Goal: Task Accomplishment & Management: Manage account settings

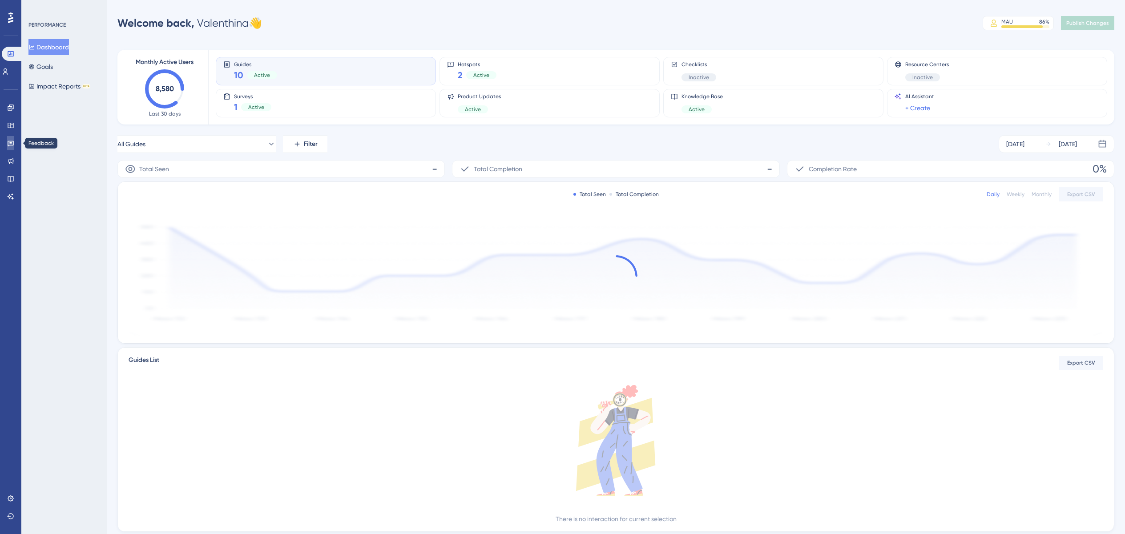
click at [8, 143] on icon at bounding box center [11, 144] width 6 height 6
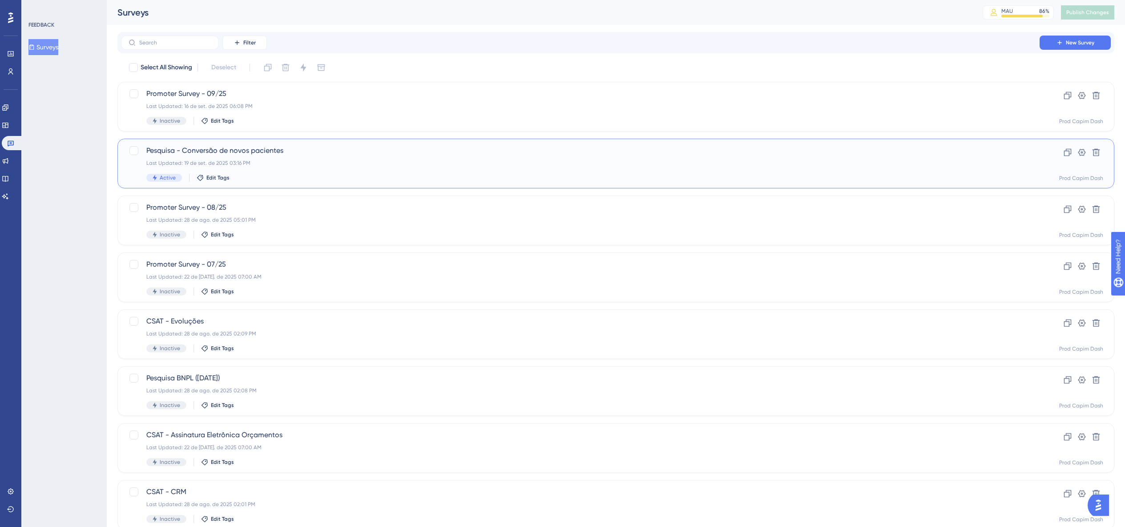
click at [347, 160] on div "Last Updated: 19 de set. de 2025 03:16 PM" at bounding box center [580, 163] width 868 height 7
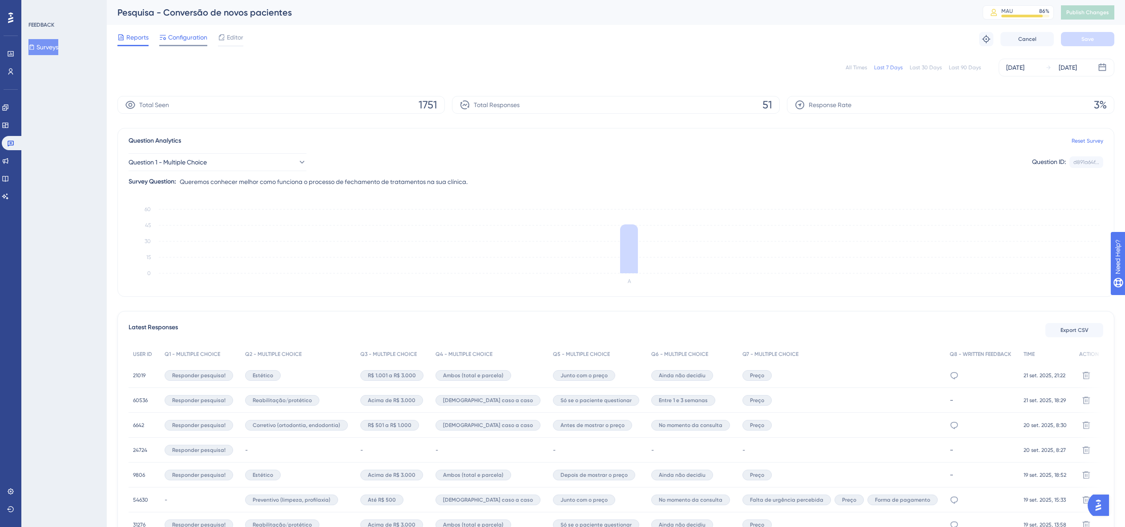
click at [191, 38] on span "Configuration" at bounding box center [187, 37] width 39 height 11
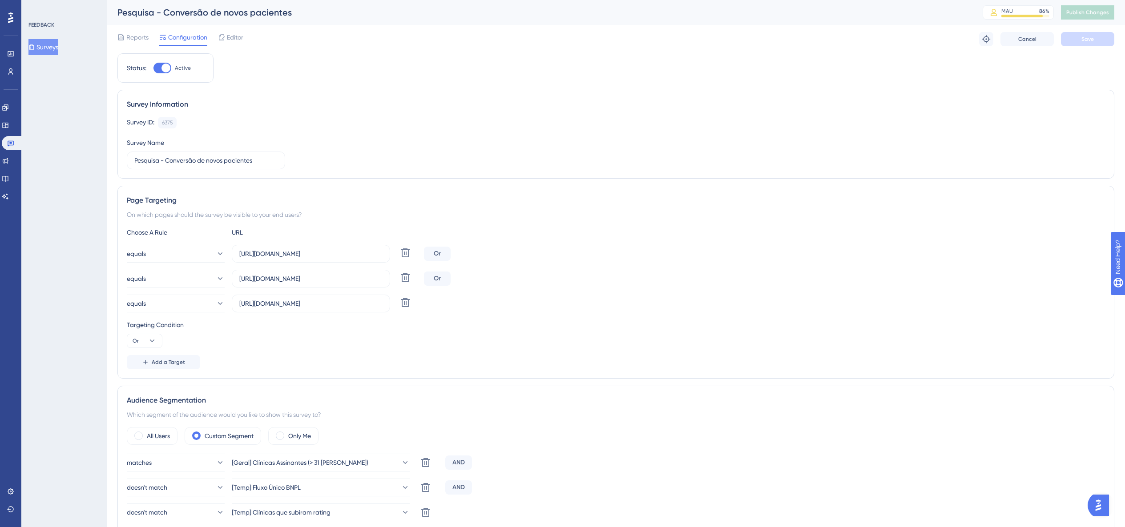
click at [164, 68] on div at bounding box center [165, 68] width 9 height 9
click at [153, 68] on input "Active" at bounding box center [153, 68] width 0 height 0
checkbox input "false"
click at [1073, 40] on button "Save" at bounding box center [1087, 39] width 53 height 14
click at [35, 46] on icon at bounding box center [31, 47] width 6 height 6
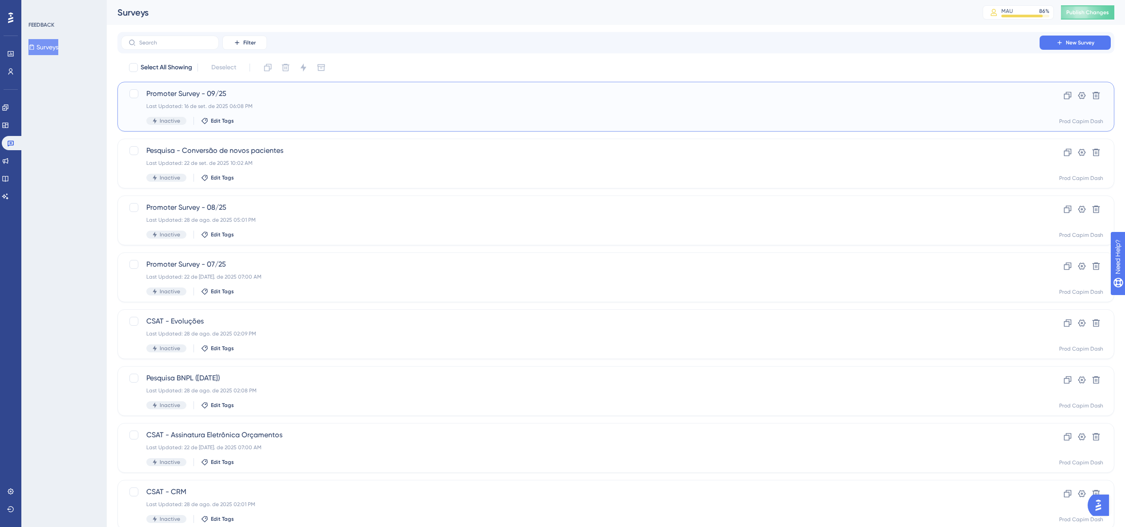
click at [281, 97] on span "Promoter Survey - 09/25" at bounding box center [580, 94] width 868 height 11
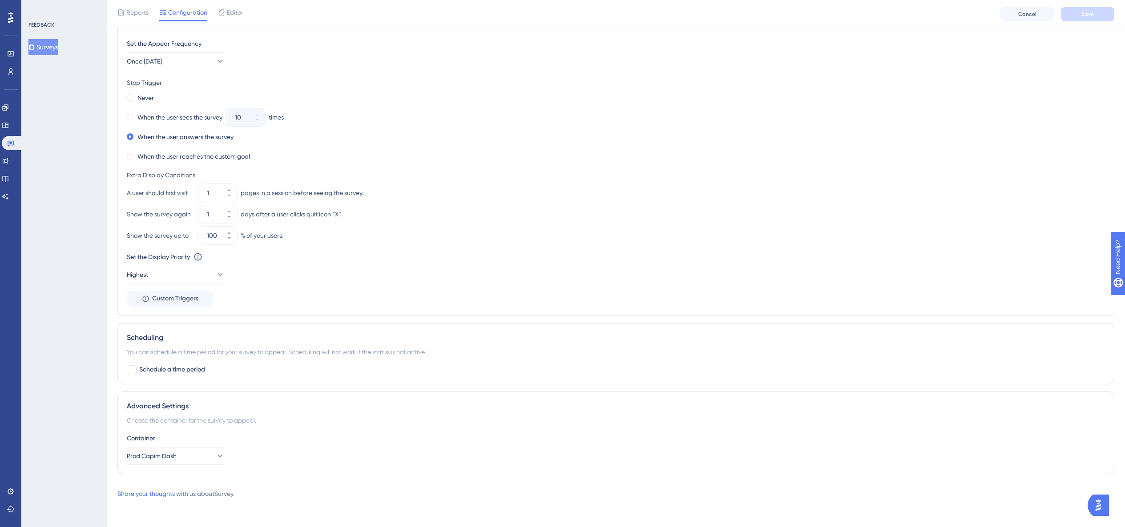
scroll to position [597, 0]
click at [179, 371] on span "Schedule a time period" at bounding box center [172, 369] width 66 height 11
checkbox input "true"
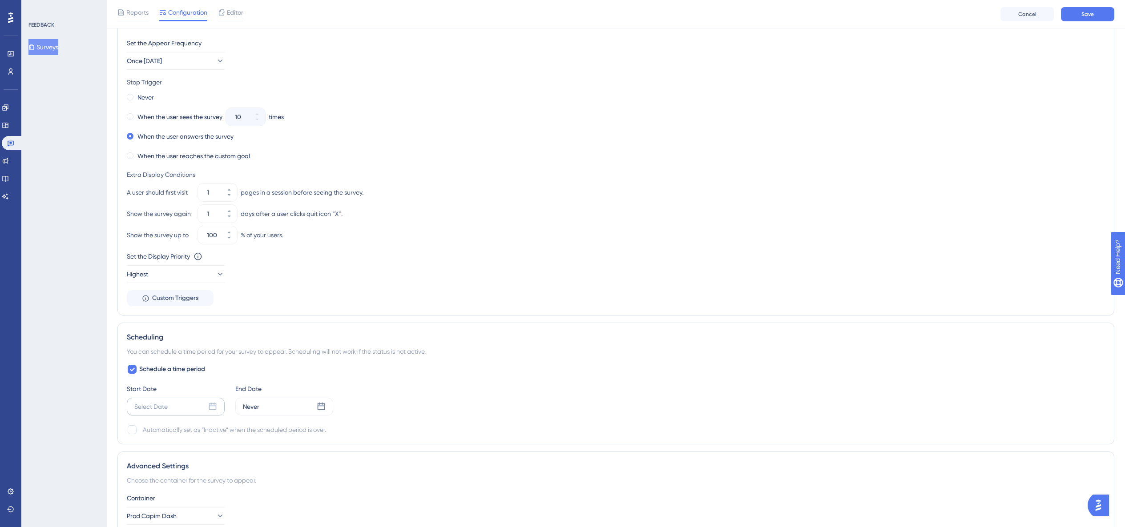
click at [175, 409] on div "Select Date" at bounding box center [176, 407] width 98 height 18
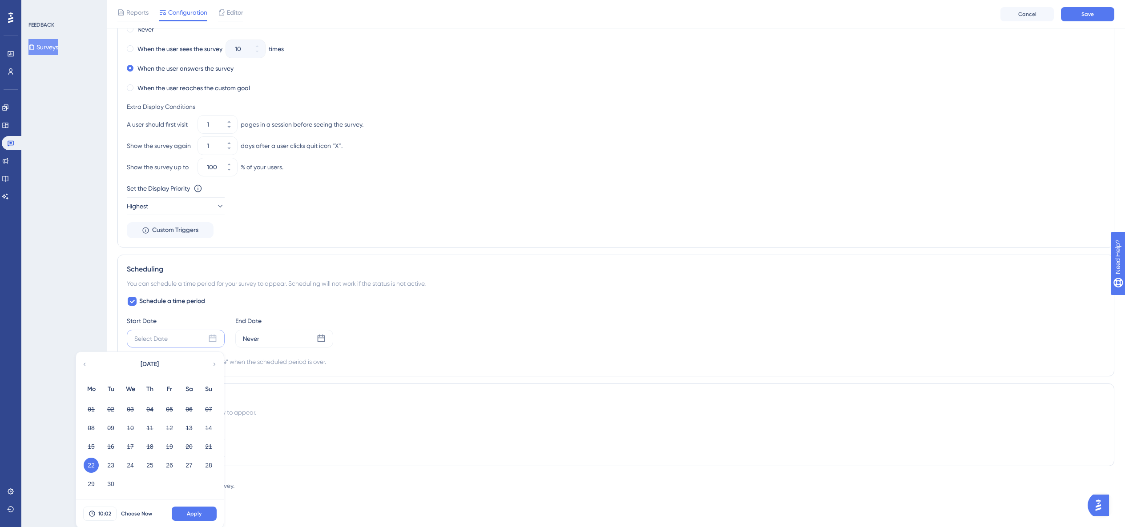
scroll to position [666, 0]
click at [135, 517] on button "Choose Now" at bounding box center [137, 513] width 40 height 14
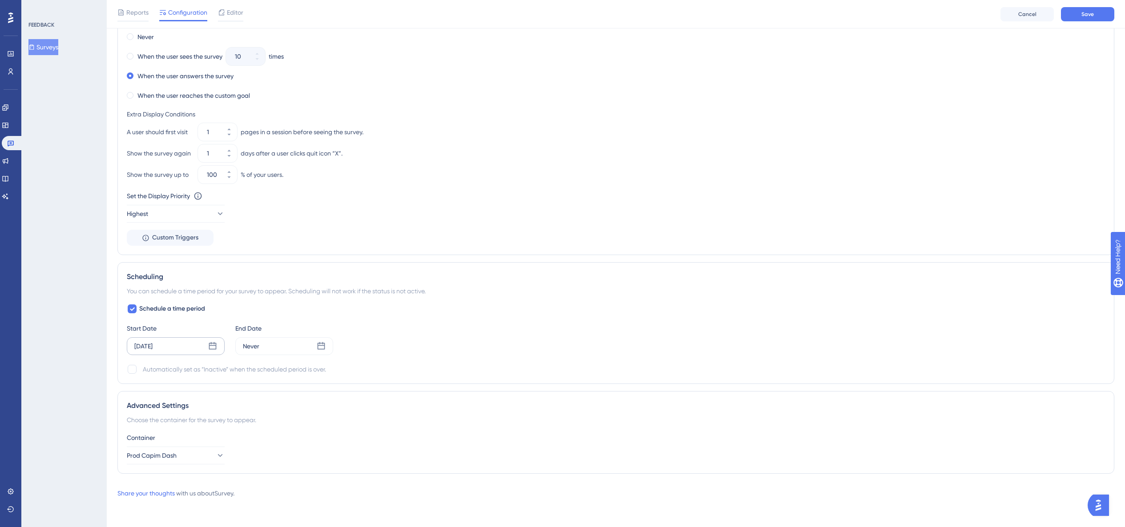
scroll to position [657, 0]
click at [261, 346] on div "Never" at bounding box center [284, 347] width 98 height 18
click at [223, 495] on button "30" at bounding box center [219, 491] width 15 height 15
click at [207, 518] on button "10:02" at bounding box center [208, 522] width 33 height 14
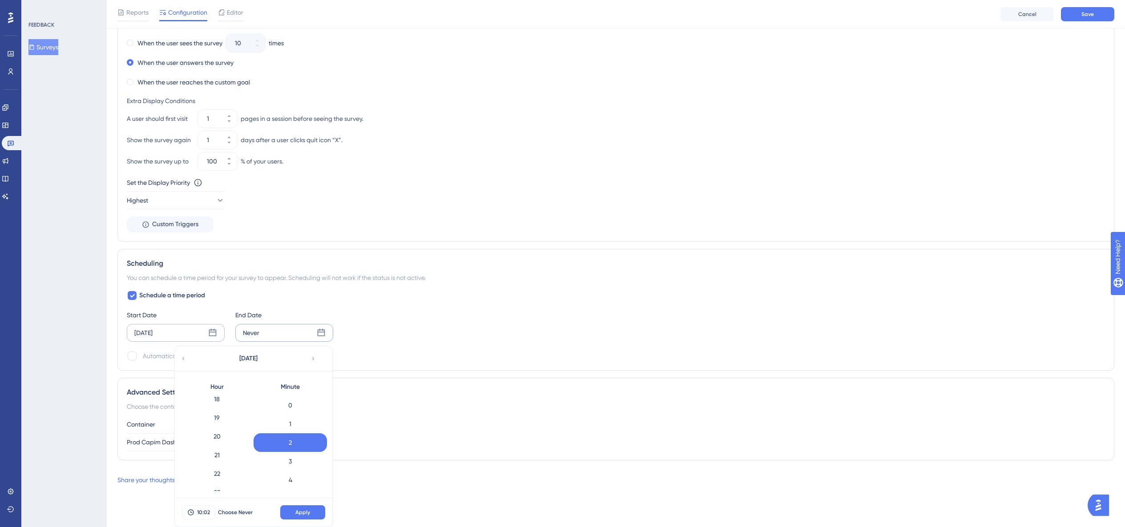
scroll to position [353, 0]
click at [212, 487] on div "23" at bounding box center [216, 482] width 73 height 19
click at [289, 474] on div "59" at bounding box center [289, 482] width 73 height 19
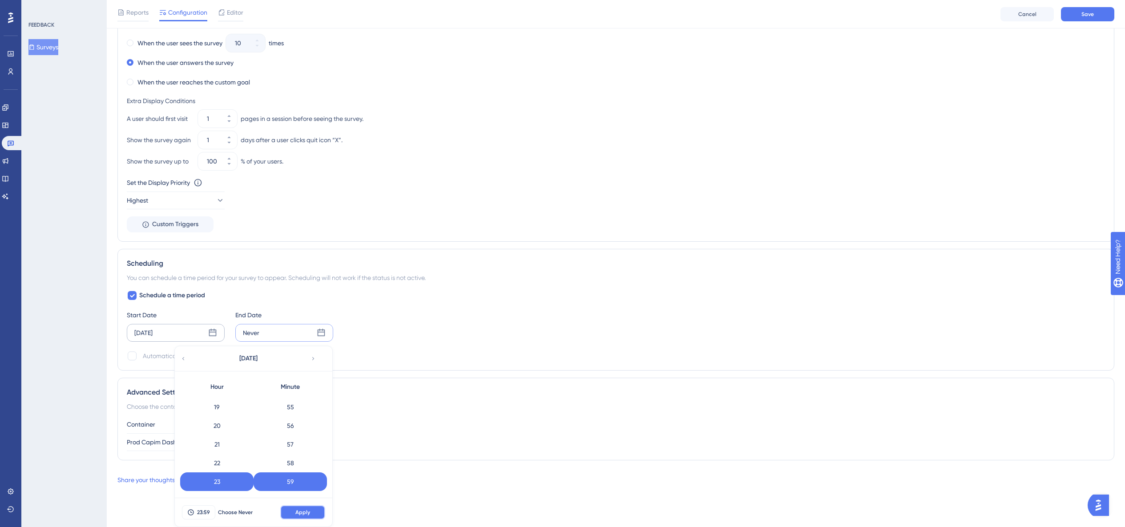
click at [296, 513] on span "Apply" at bounding box center [302, 512] width 15 height 7
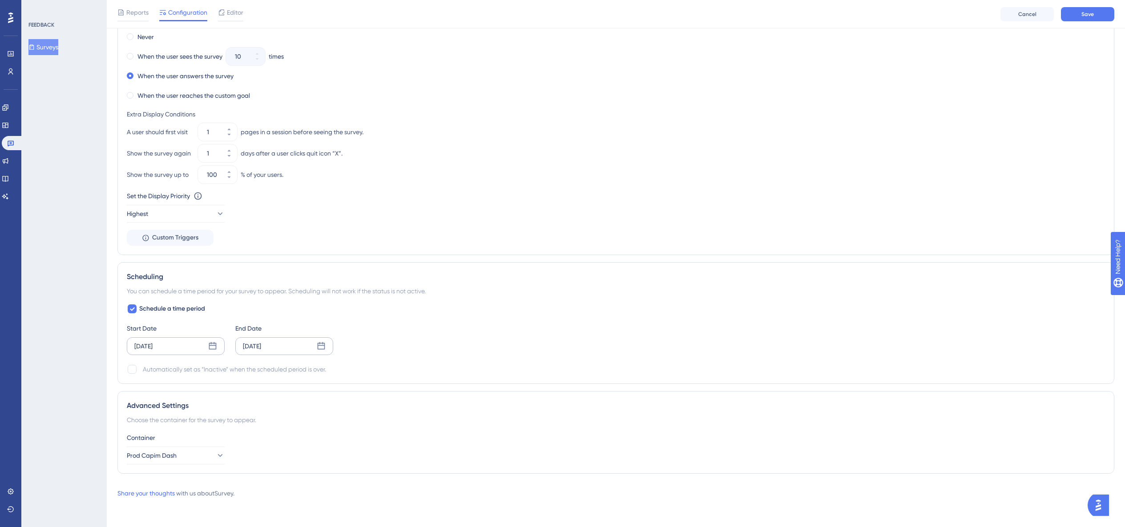
scroll to position [657, 0]
click at [170, 371] on div "Automatically set as “Inactive” when the scheduled period is over." at bounding box center [234, 369] width 183 height 11
click at [130, 370] on div at bounding box center [132, 369] width 9 height 9
checkbox input "true"
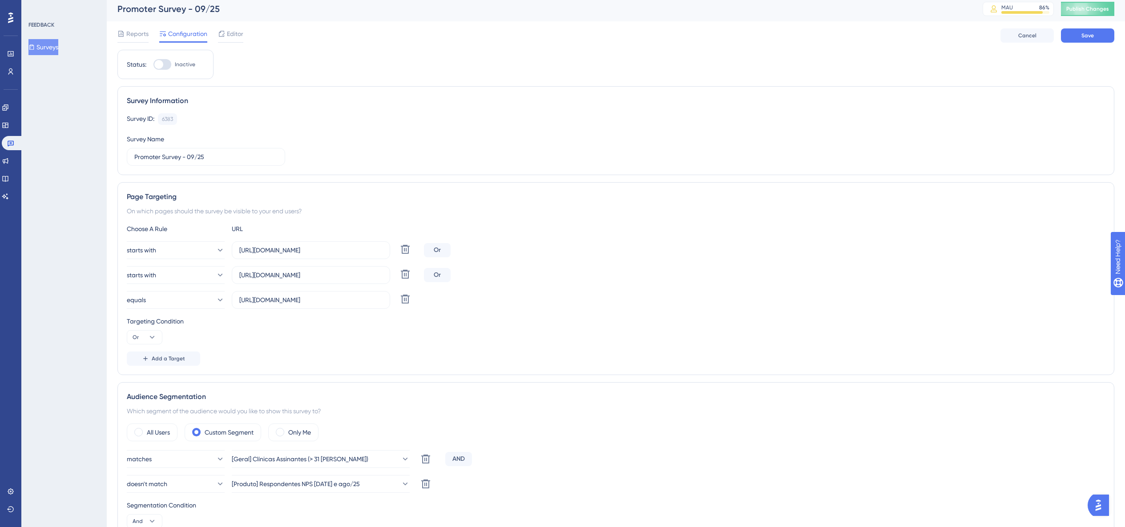
scroll to position [0, 0]
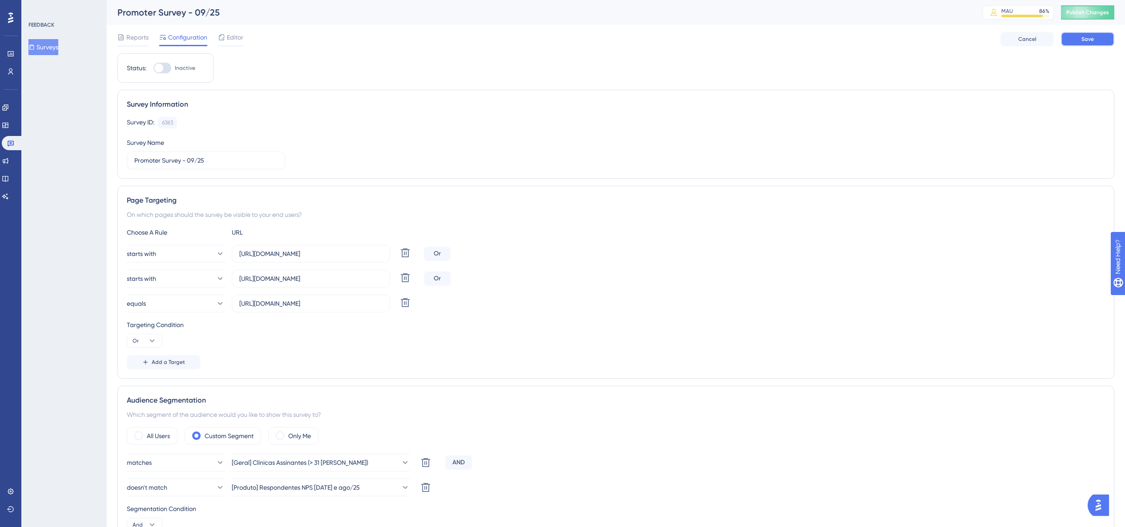
click at [1091, 39] on span "Save" at bounding box center [1087, 39] width 12 height 7
click at [169, 70] on div at bounding box center [162, 68] width 18 height 11
click at [153, 68] on input "Inactive" at bounding box center [153, 68] width 0 height 0
checkbox input "true"
click at [1074, 38] on button "Save" at bounding box center [1087, 39] width 53 height 14
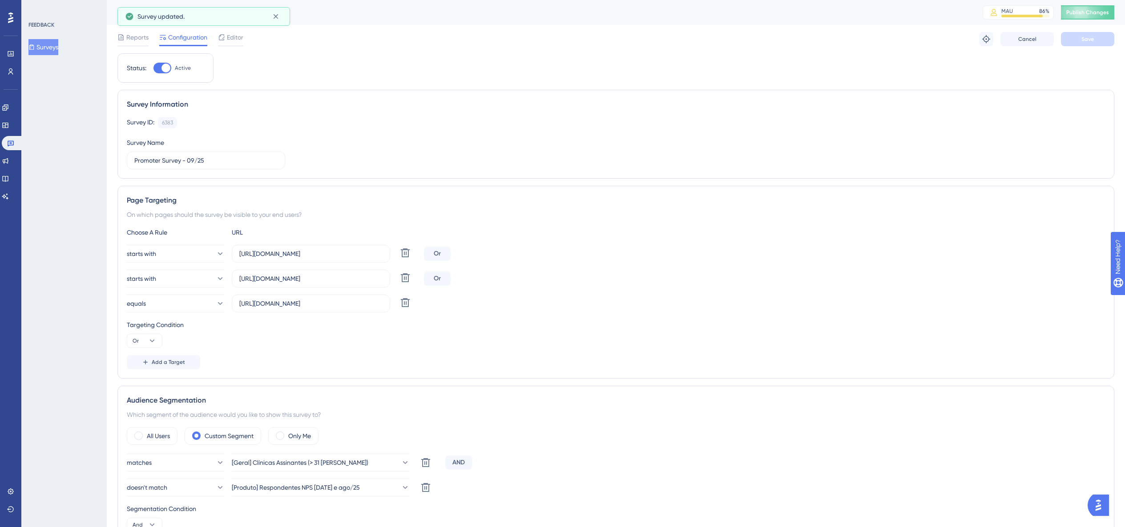
click at [52, 52] on button "Surveys" at bounding box center [43, 47] width 30 height 16
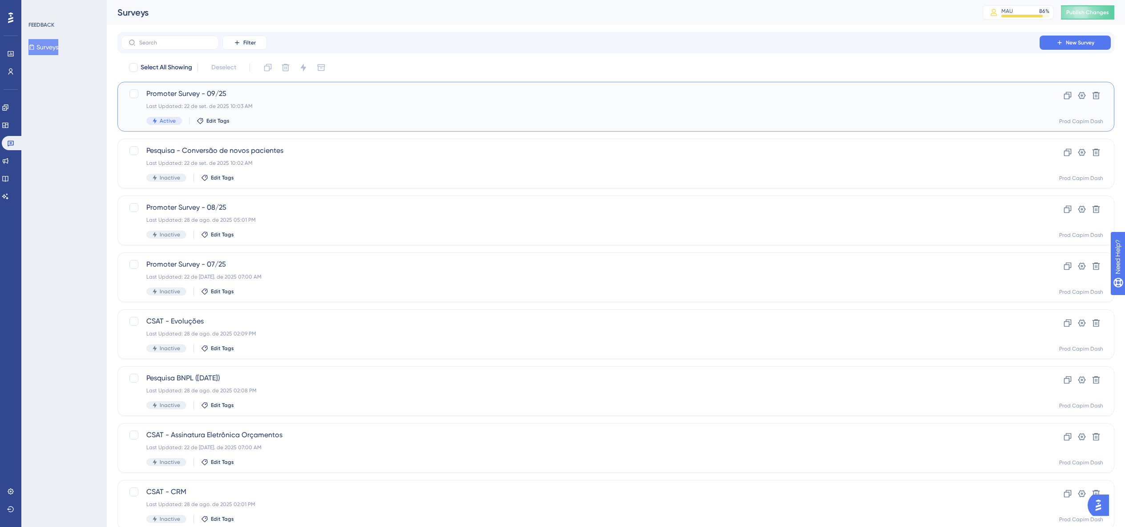
click at [253, 96] on span "Promoter Survey - 09/25" at bounding box center [580, 94] width 868 height 11
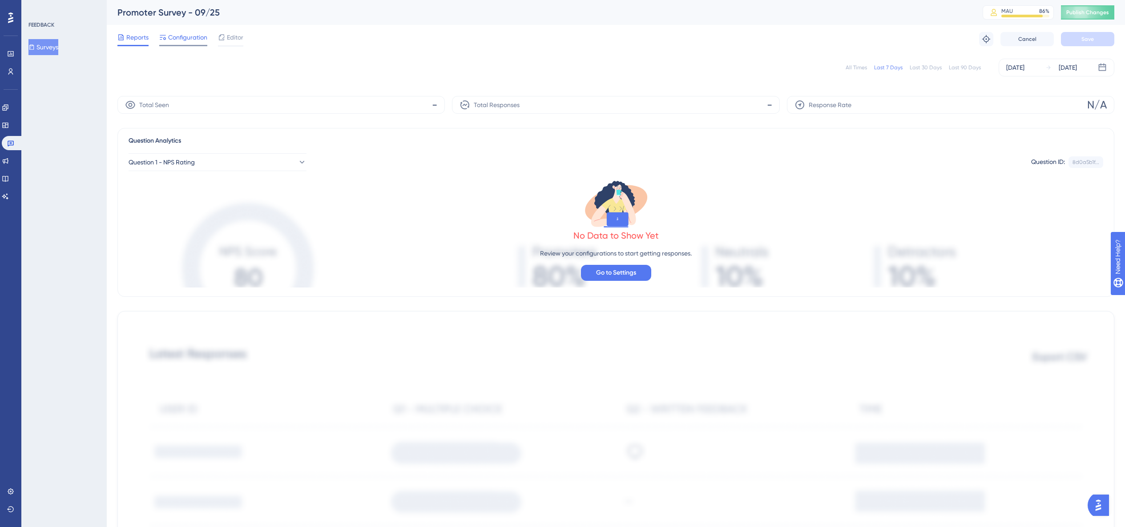
click at [183, 45] on div at bounding box center [183, 45] width 48 height 1
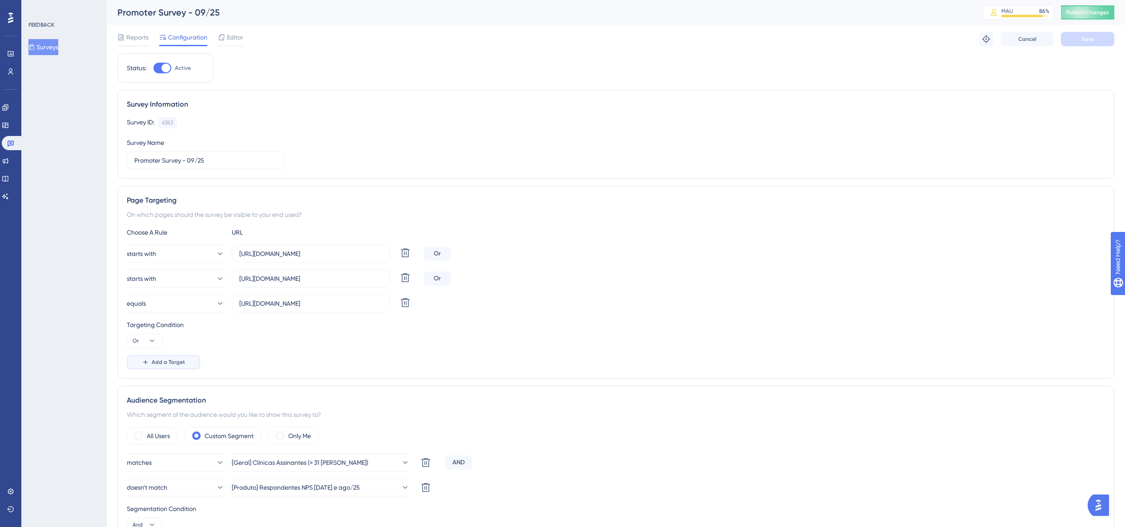
click at [163, 369] on button "Add a Target" at bounding box center [163, 362] width 73 height 14
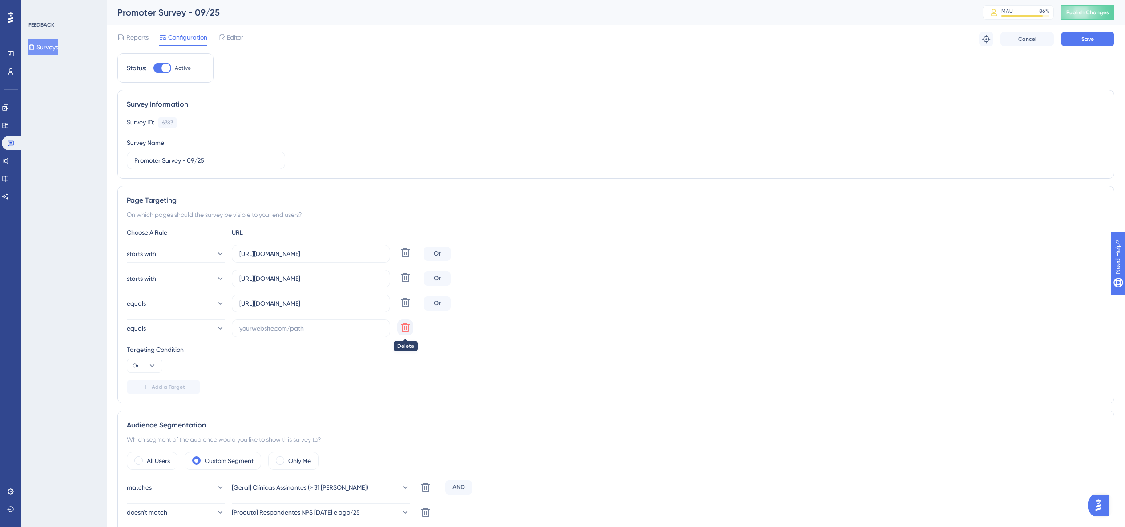
click at [402, 332] on icon at bounding box center [405, 327] width 11 height 11
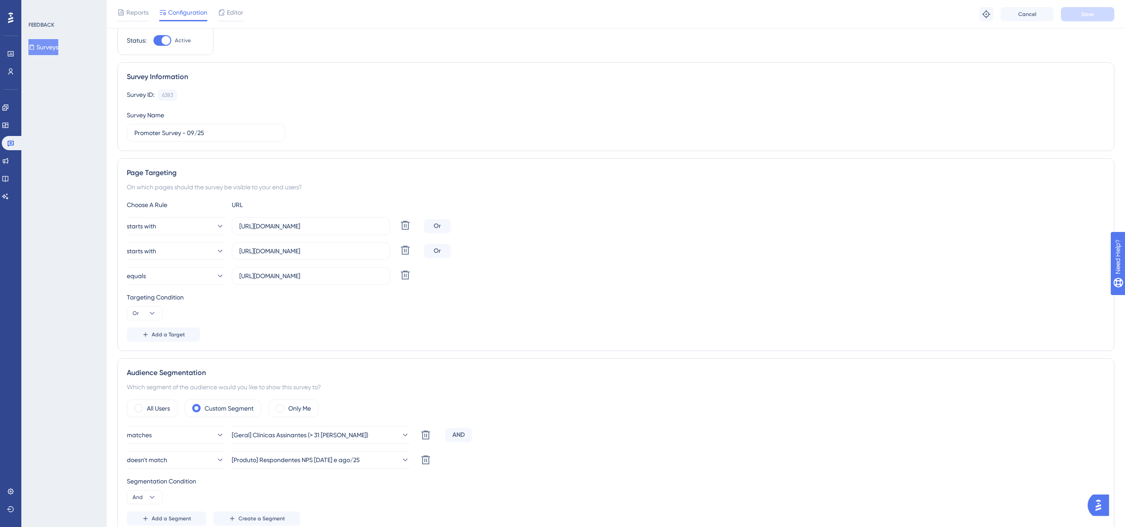
scroll to position [88, 0]
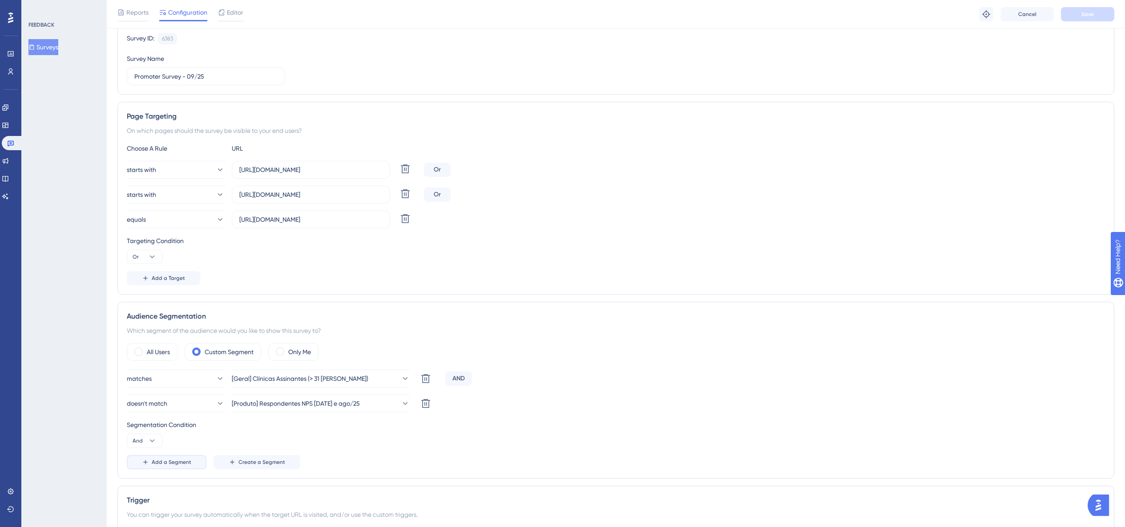
click at [165, 463] on span "Add a Segment" at bounding box center [172, 462] width 40 height 7
click at [177, 431] on button "matches" at bounding box center [176, 429] width 98 height 18
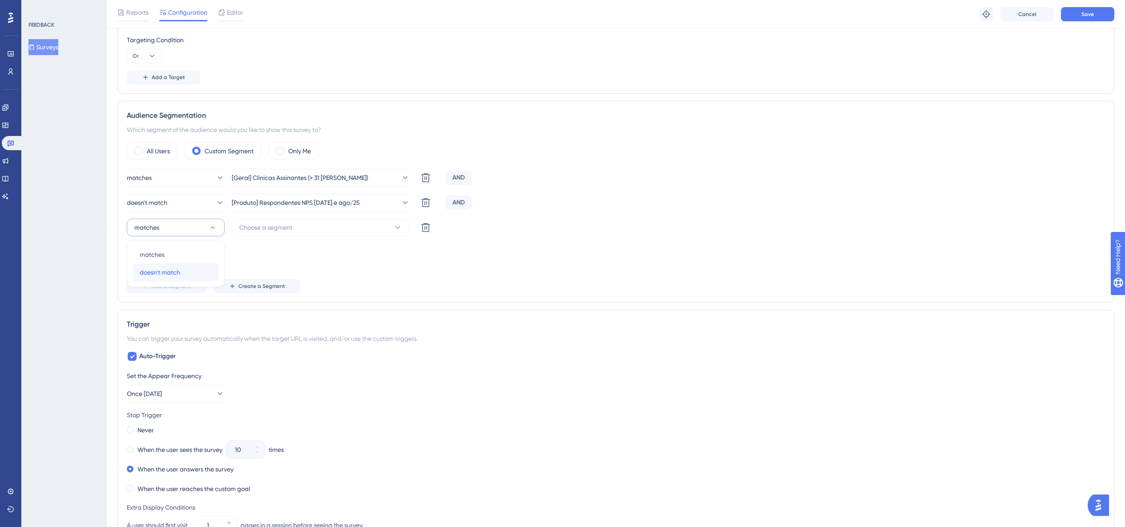
click at [197, 265] on div "doesn't match doesn't match" at bounding box center [176, 273] width 72 height 18
click at [253, 237] on div "matches [Geral] Clínicas Assinantes (> 31 [PERSON_NAME]) [PERSON_NAME] AND does…" at bounding box center [616, 231] width 978 height 125
click at [254, 229] on span "Choose a segment" at bounding box center [265, 227] width 53 height 11
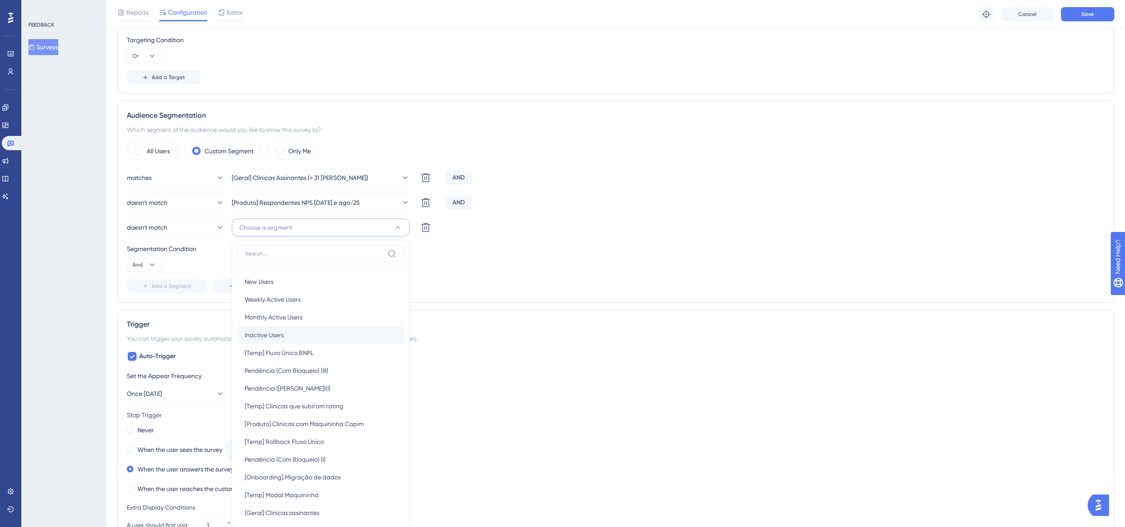
scroll to position [398, 0]
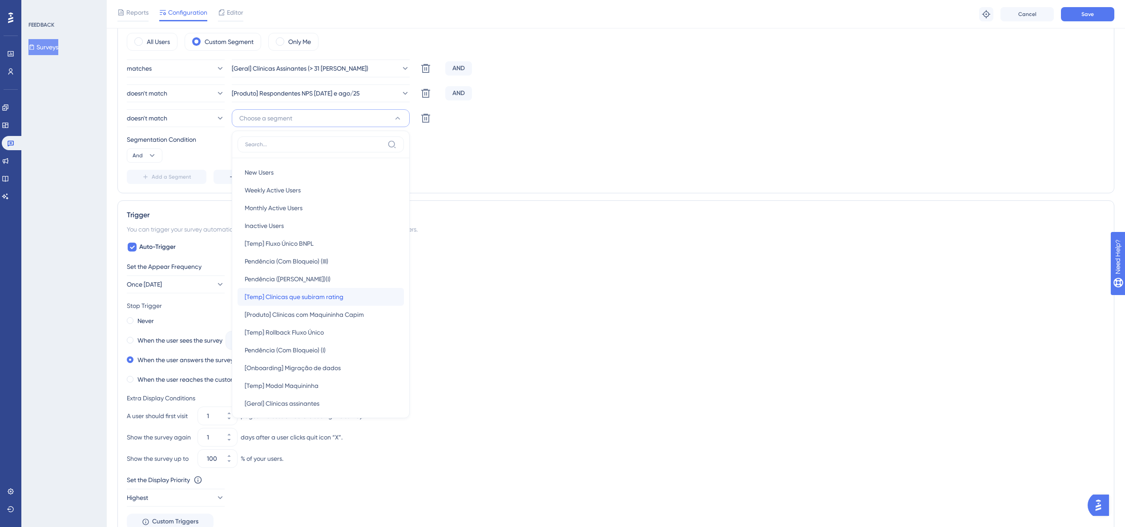
click at [339, 298] on span "[Temp] Clínicas que subiram rating" at bounding box center [294, 297] width 99 height 11
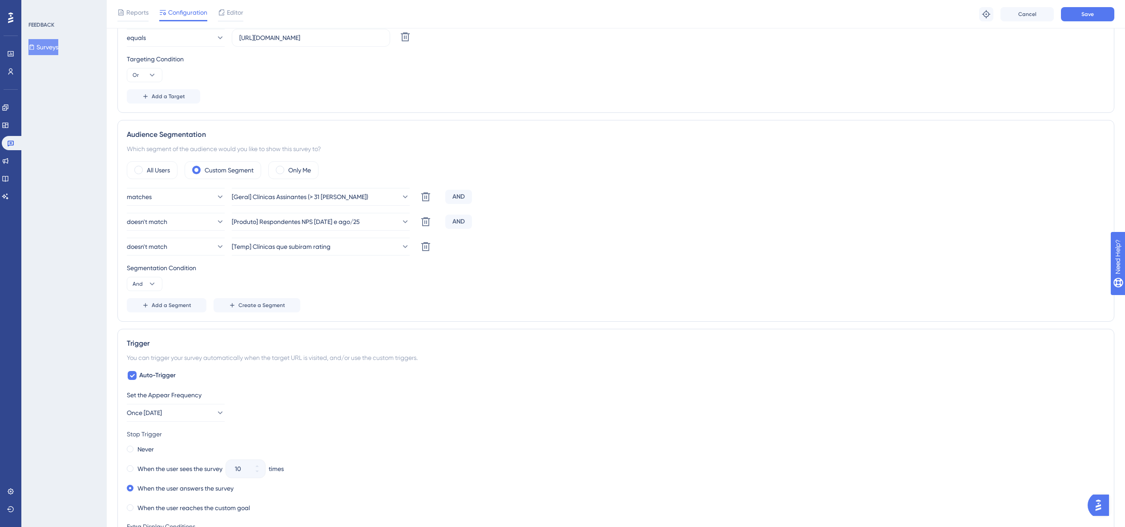
scroll to position [159, 0]
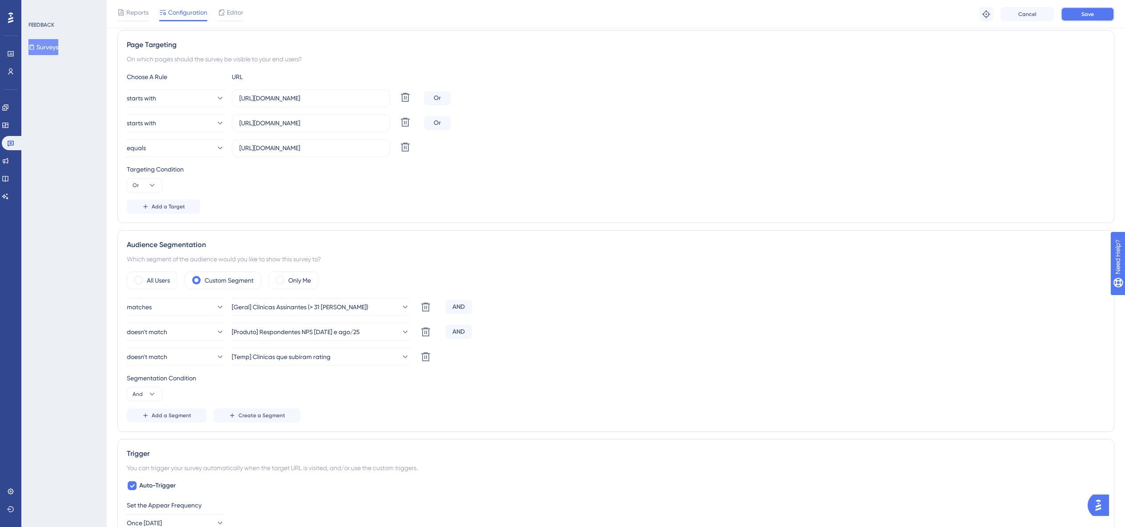
click at [1099, 8] on button "Save" at bounding box center [1087, 14] width 53 height 14
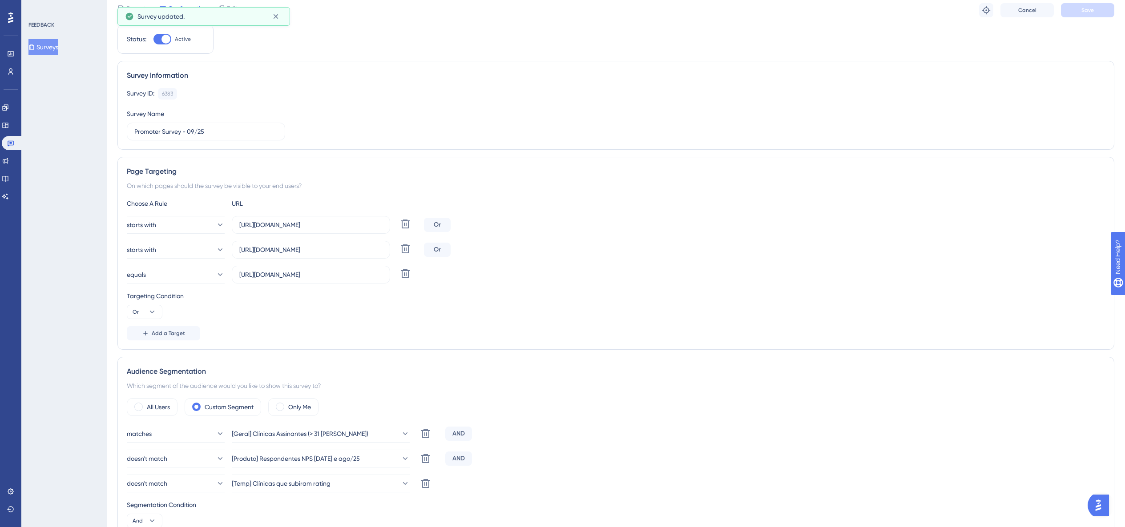
scroll to position [0, 0]
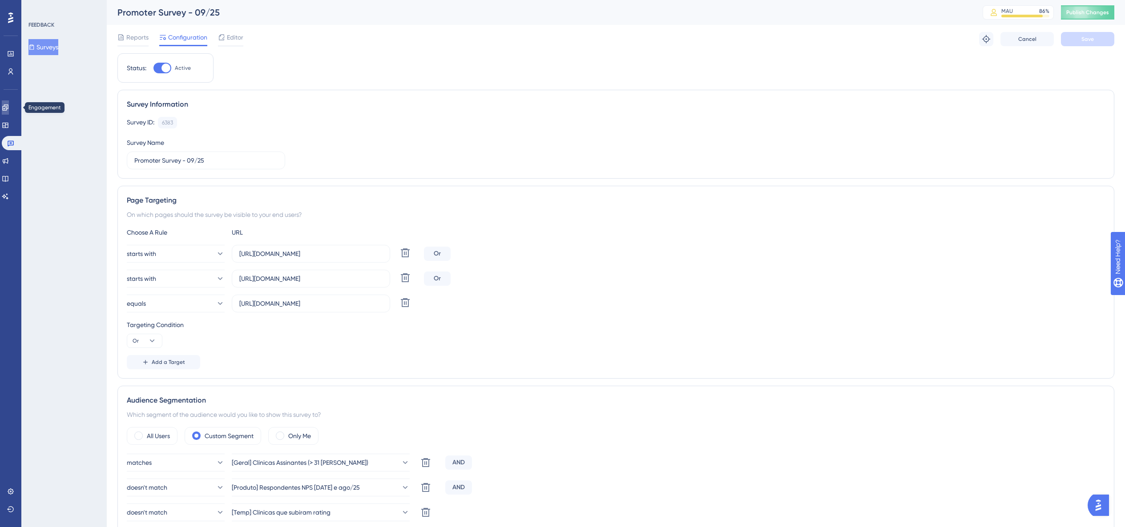
click at [9, 104] on link at bounding box center [5, 108] width 7 height 14
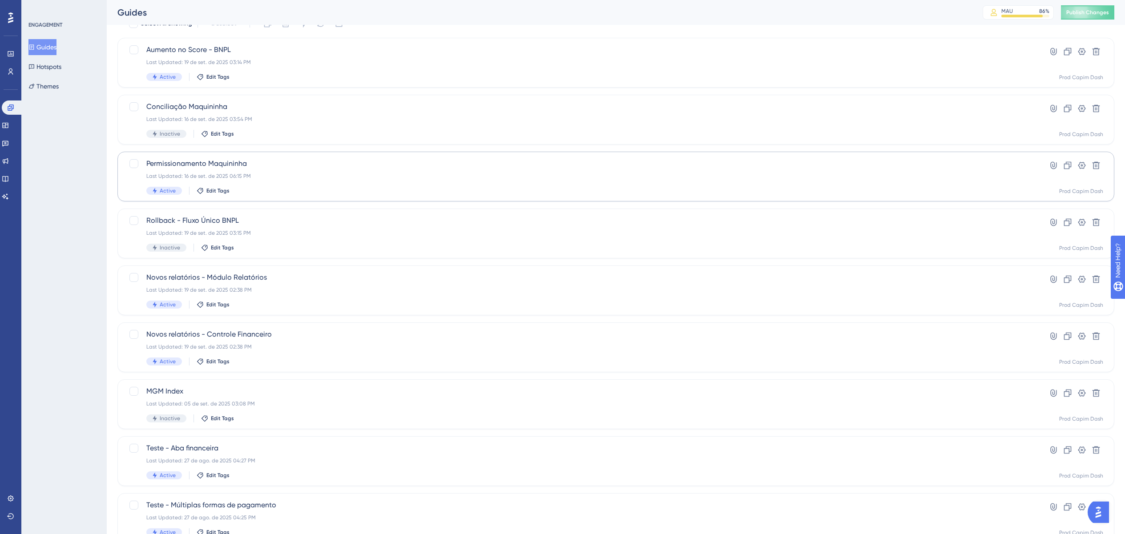
scroll to position [46, 0]
click at [52, 48] on button "Guides" at bounding box center [42, 47] width 28 height 16
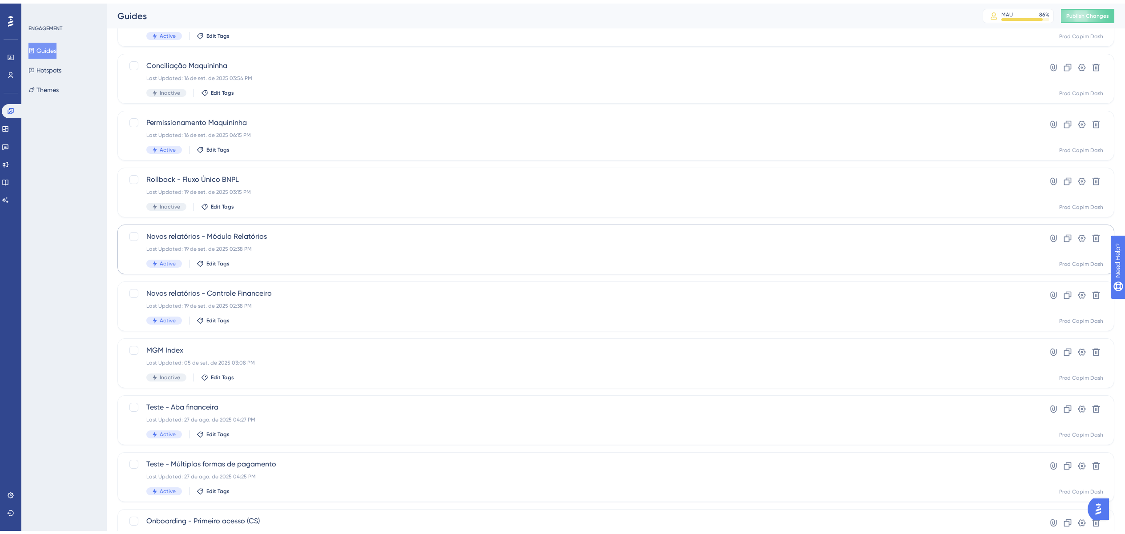
scroll to position [156, 0]
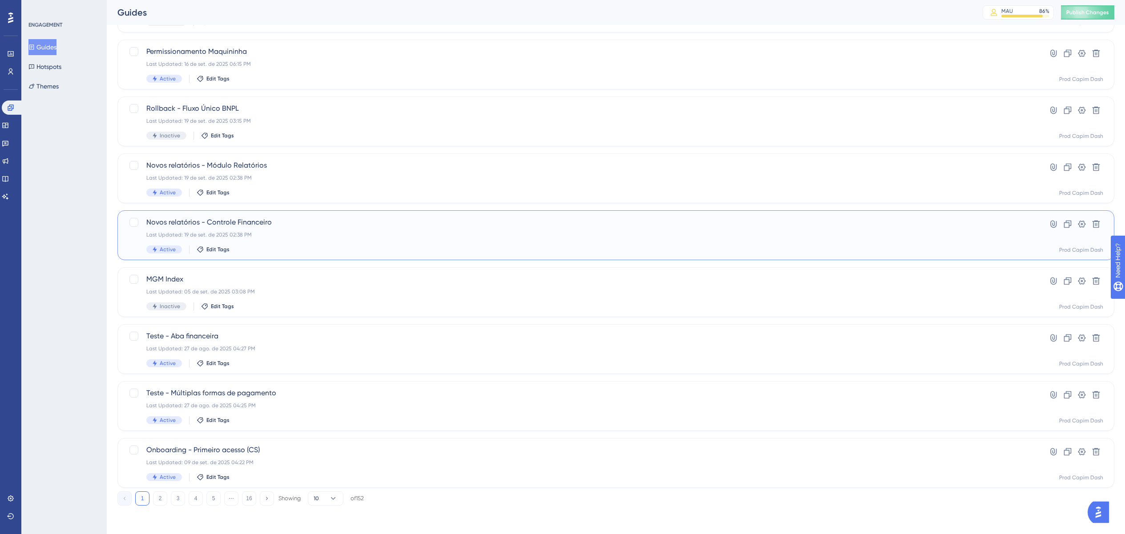
click at [305, 233] on div "Last Updated: 19 de set. de 2025 02:38 PM" at bounding box center [580, 234] width 868 height 7
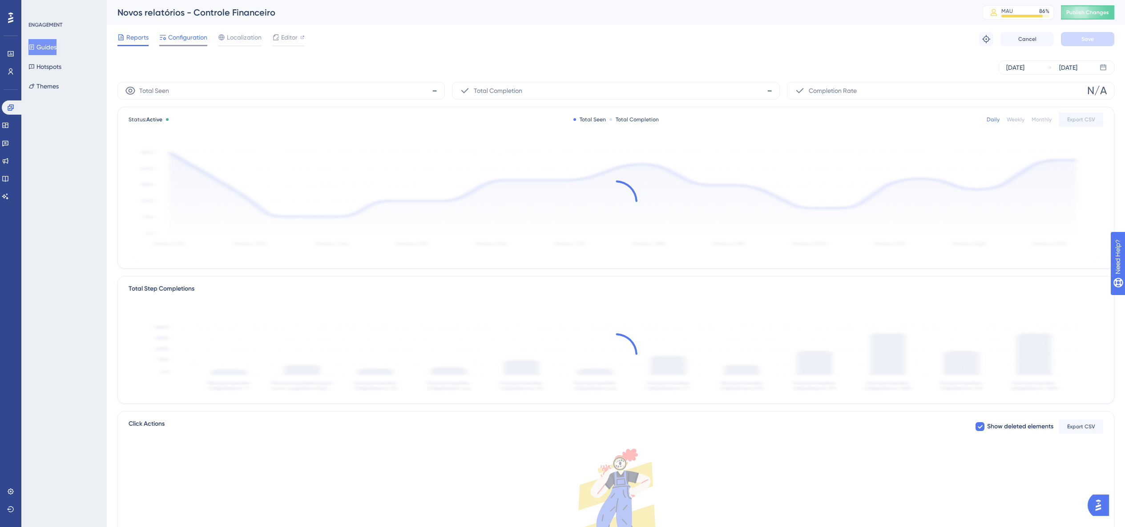
click at [188, 34] on span "Configuration" at bounding box center [187, 37] width 39 height 11
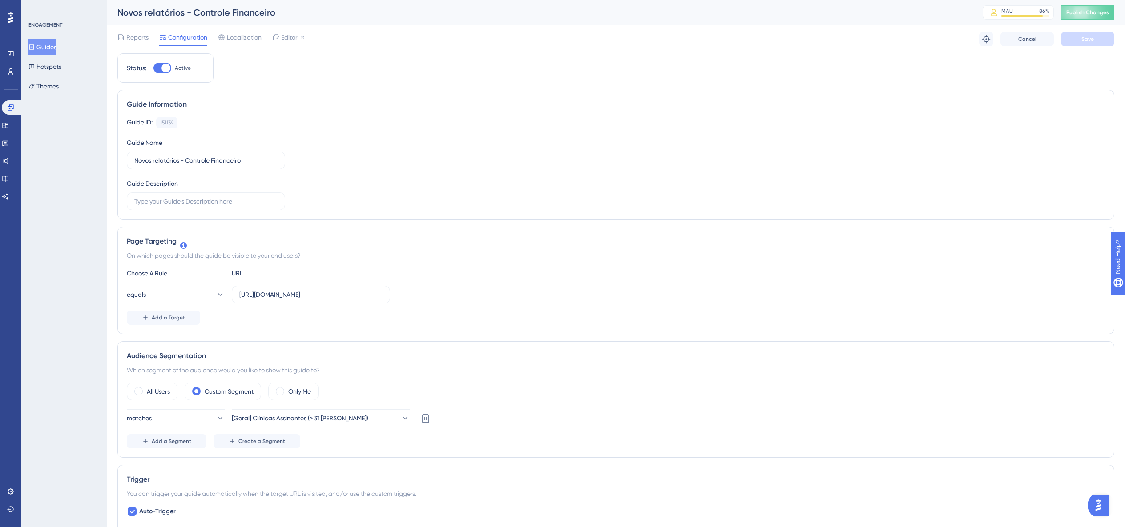
click at [56, 45] on button "Guides" at bounding box center [42, 47] width 28 height 16
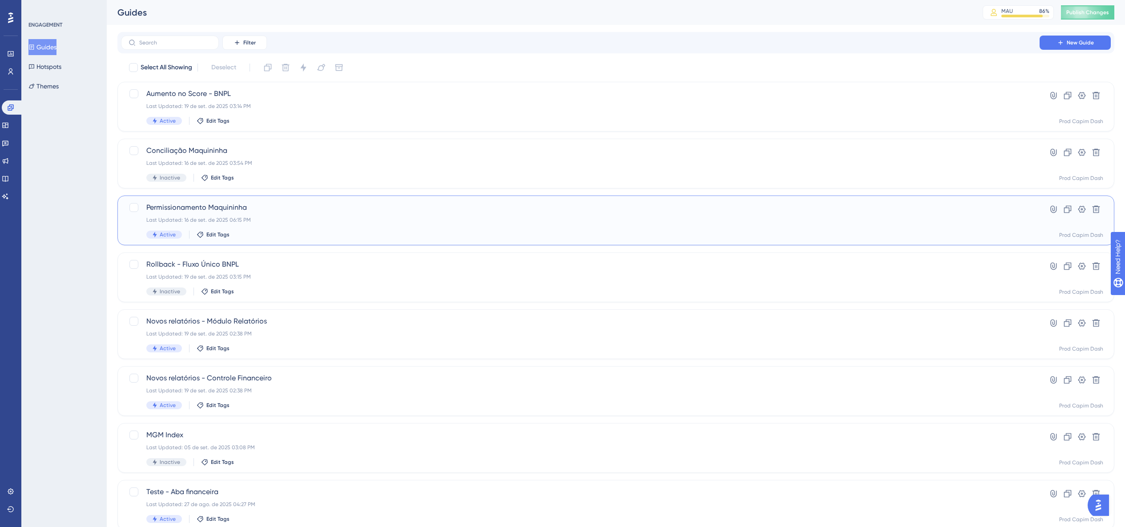
click at [287, 211] on span "Permissionamento Maquininha" at bounding box center [580, 207] width 868 height 11
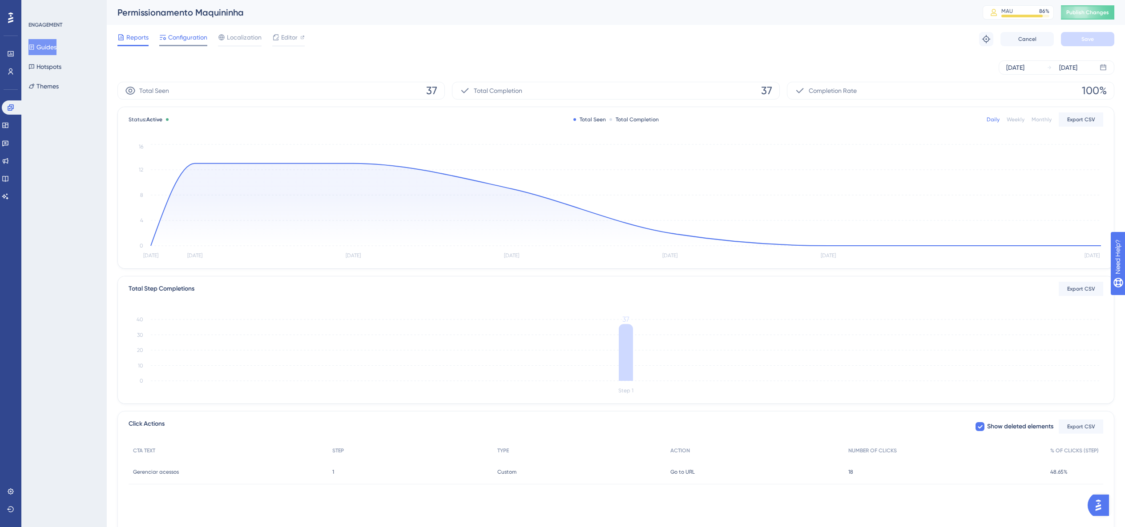
click at [183, 36] on span "Configuration" at bounding box center [187, 37] width 39 height 11
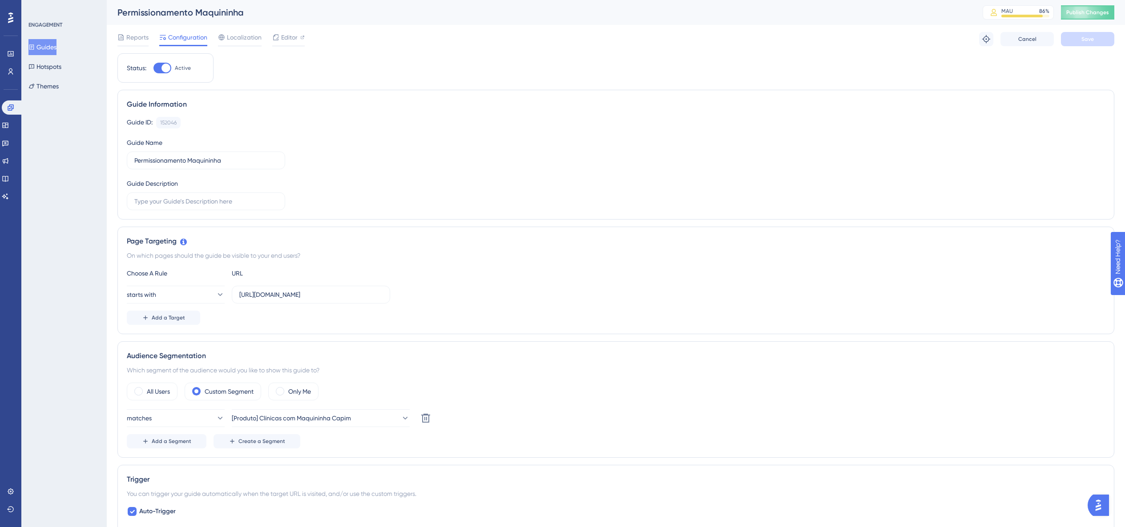
click at [165, 67] on div at bounding box center [165, 68] width 9 height 9
click at [153, 68] on input "Active" at bounding box center [153, 68] width 0 height 0
checkbox input "false"
click at [1083, 42] on span "Save" at bounding box center [1087, 39] width 12 height 7
click at [56, 50] on button "Guides" at bounding box center [42, 47] width 28 height 16
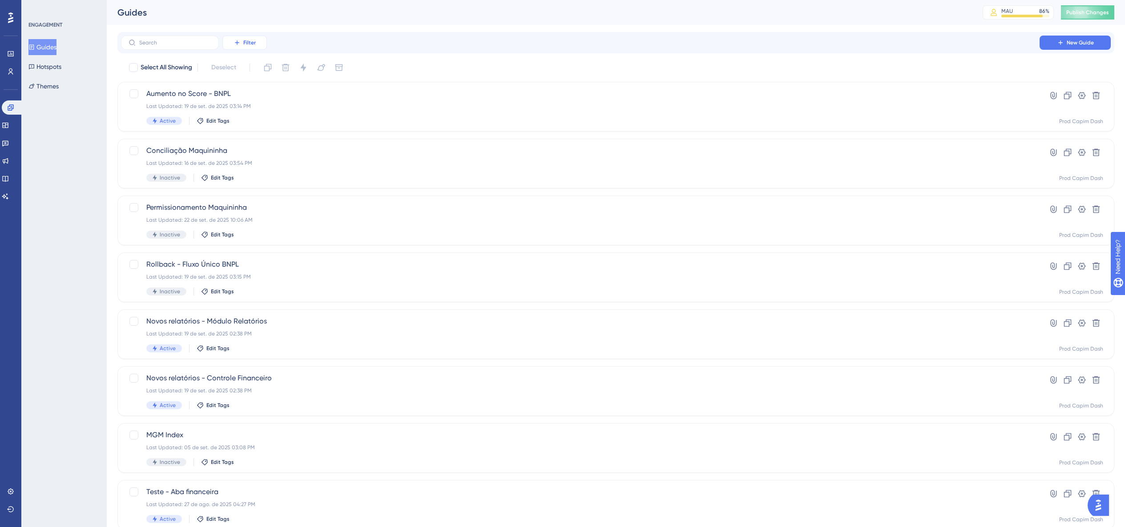
click at [244, 44] on span "Filter" at bounding box center [249, 42] width 12 height 7
click at [257, 118] on div "Status Status" at bounding box center [253, 122] width 36 height 18
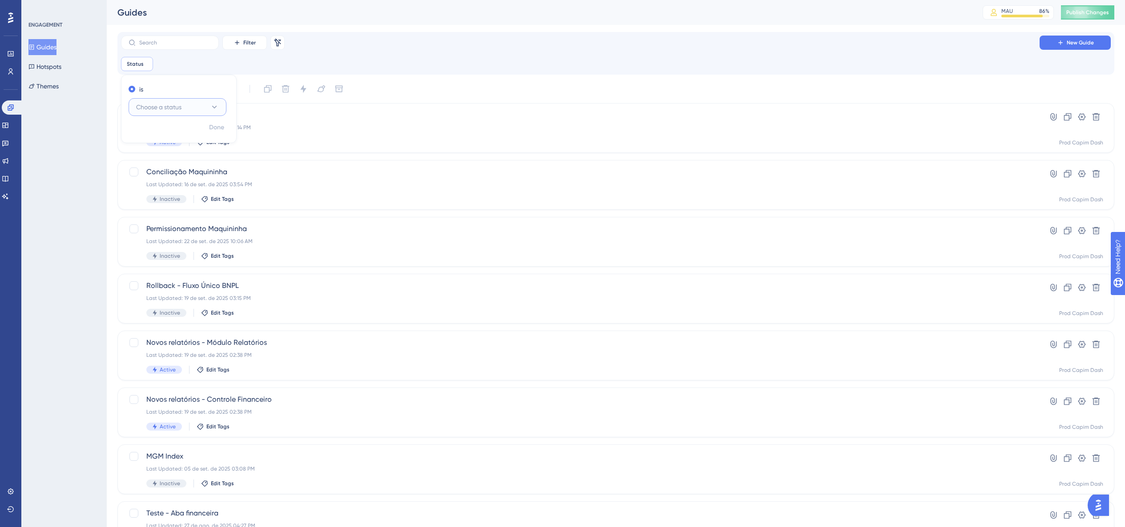
click at [195, 110] on button "Choose a status" at bounding box center [178, 107] width 98 height 18
click at [189, 141] on div "Active Active" at bounding box center [177, 134] width 72 height 18
click at [211, 129] on span "Done" at bounding box center [216, 127] width 15 height 11
click at [303, 358] on div "Last Updated: 27 de ago. de 2025 04:25 PM" at bounding box center [580, 355] width 868 height 7
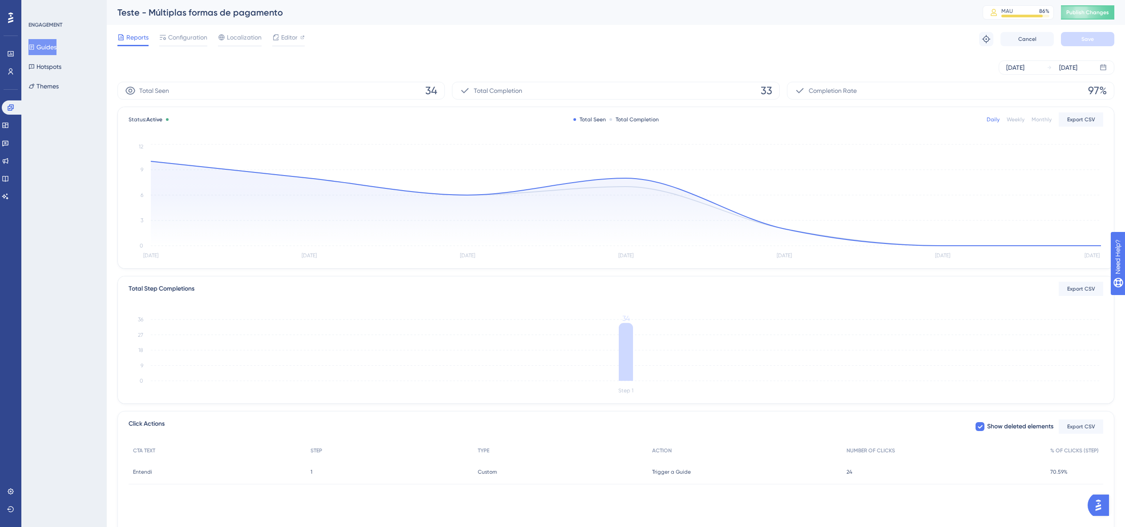
click at [56, 50] on button "Guides" at bounding box center [42, 47] width 28 height 16
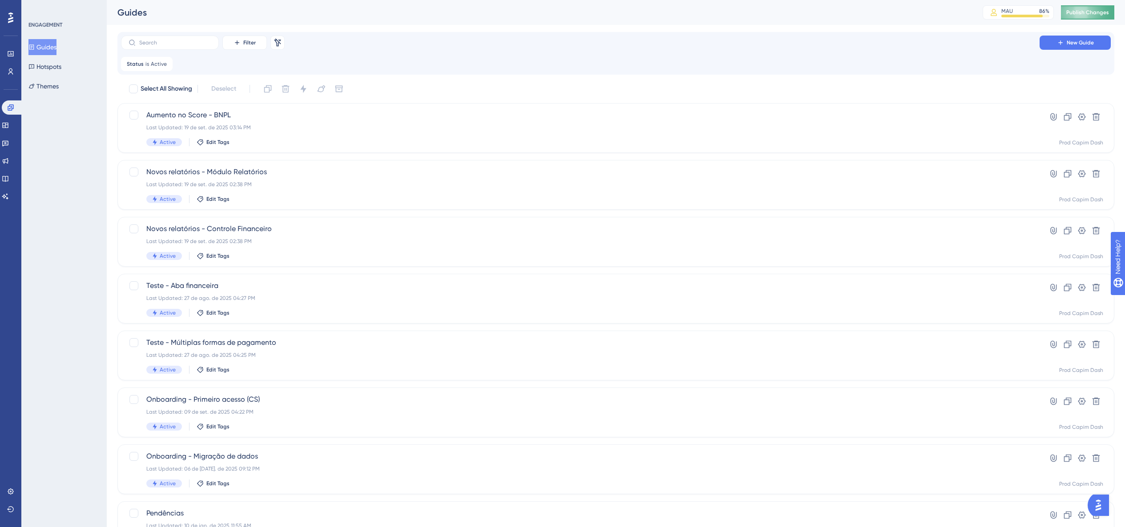
click at [1093, 16] on span "Publish Changes" at bounding box center [1087, 12] width 43 height 7
click at [8, 76] on link at bounding box center [10, 71] width 7 height 14
